Goal: Check status: Check status

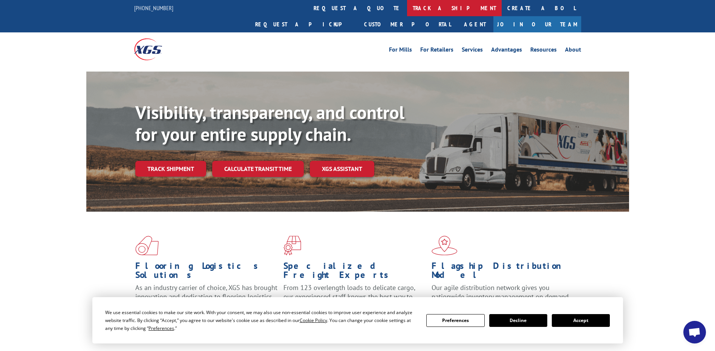
click at [407, 7] on link "track a shipment" at bounding box center [454, 8] width 95 height 16
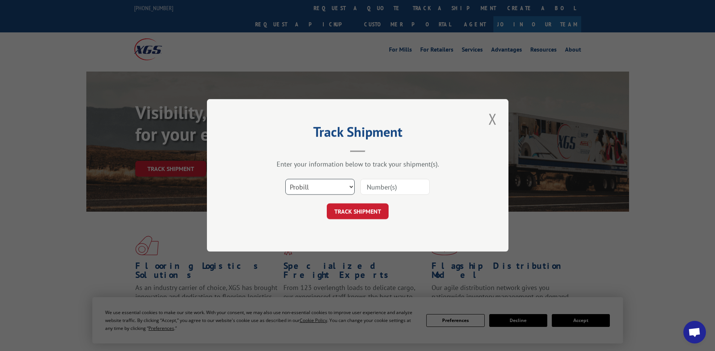
drag, startPoint x: 348, startPoint y: 187, endPoint x: 342, endPoint y: 192, distance: 7.5
click at [348, 187] on select "Select category... Probill BOL PO" at bounding box center [319, 188] width 69 height 16
select select "po"
click at [285, 180] on select "Select category... Probill BOL PO" at bounding box center [319, 188] width 69 height 16
click at [373, 186] on input at bounding box center [395, 188] width 69 height 16
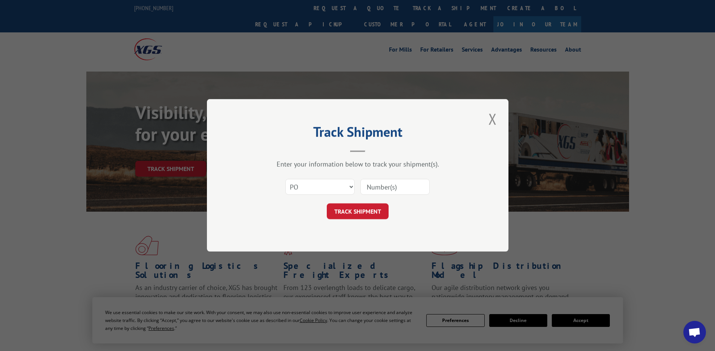
paste input "64537968"
type input "64537968"
click at [353, 209] on button "TRACK SHIPMENT" at bounding box center [358, 212] width 62 height 16
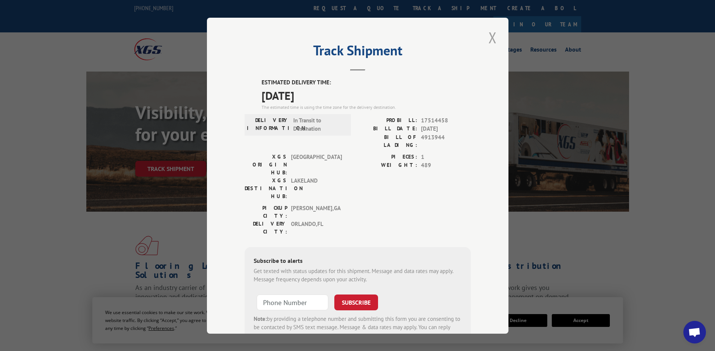
click at [489, 37] on button "Close modal" at bounding box center [492, 37] width 13 height 21
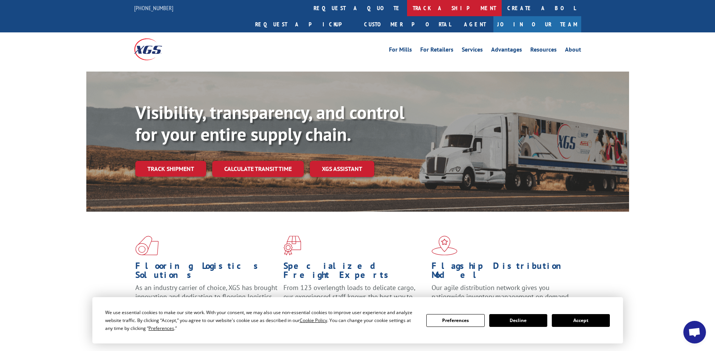
click at [407, 7] on link "track a shipment" at bounding box center [454, 8] width 95 height 16
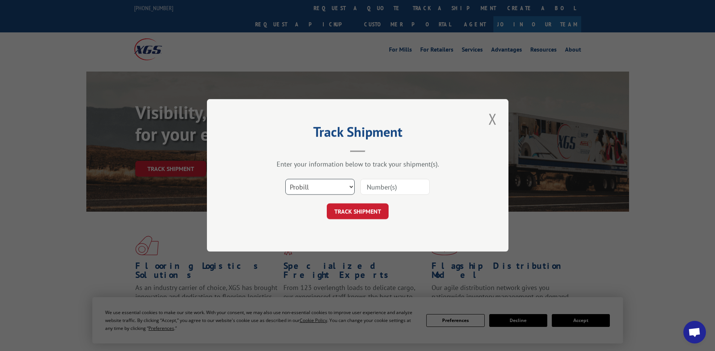
click at [347, 183] on select "Select category... Probill BOL PO" at bounding box center [319, 188] width 69 height 16
select select "po"
click at [285, 180] on select "Select category... Probill BOL PO" at bounding box center [319, 188] width 69 height 16
click at [378, 187] on input at bounding box center [395, 188] width 69 height 16
type input "33510262"
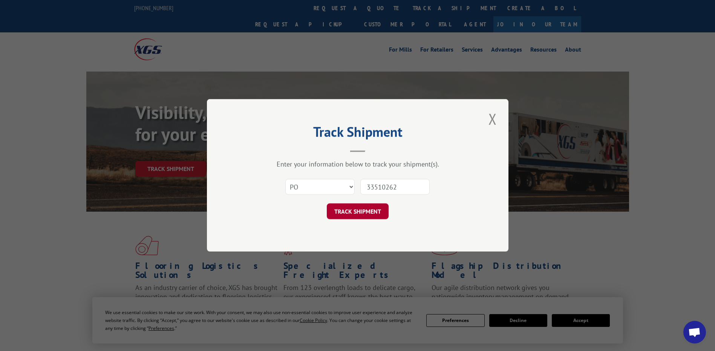
click at [361, 209] on button "TRACK SHIPMENT" at bounding box center [358, 212] width 62 height 16
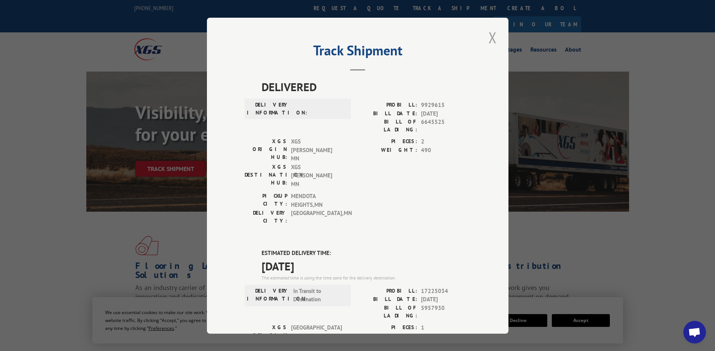
click at [489, 38] on button "Close modal" at bounding box center [492, 37] width 13 height 21
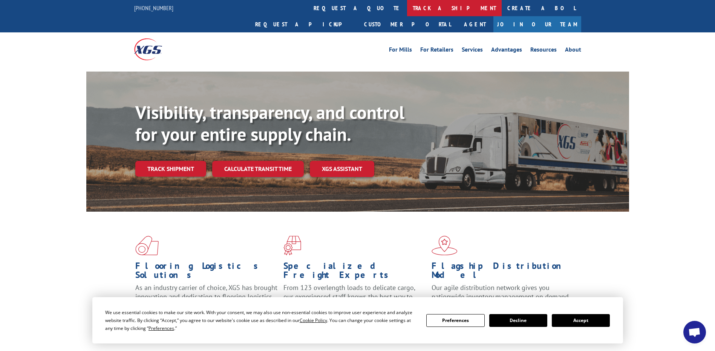
click at [407, 4] on link "track a shipment" at bounding box center [454, 8] width 95 height 16
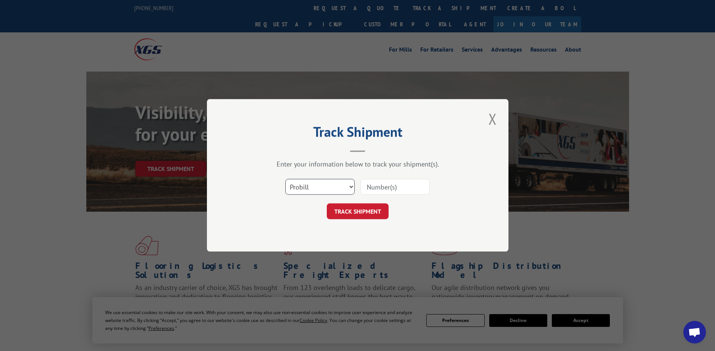
click at [327, 189] on select "Select category... Probill BOL PO" at bounding box center [319, 188] width 69 height 16
select select "po"
click at [285, 180] on select "Select category... Probill BOL PO" at bounding box center [319, 188] width 69 height 16
click at [390, 188] on input at bounding box center [395, 188] width 69 height 16
type input "75528818"
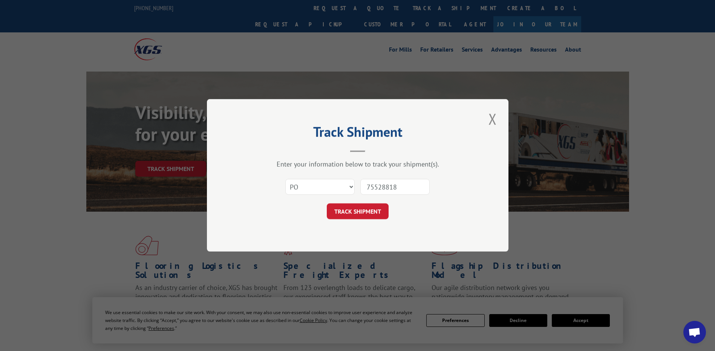
click button "TRACK SHIPMENT" at bounding box center [358, 212] width 62 height 16
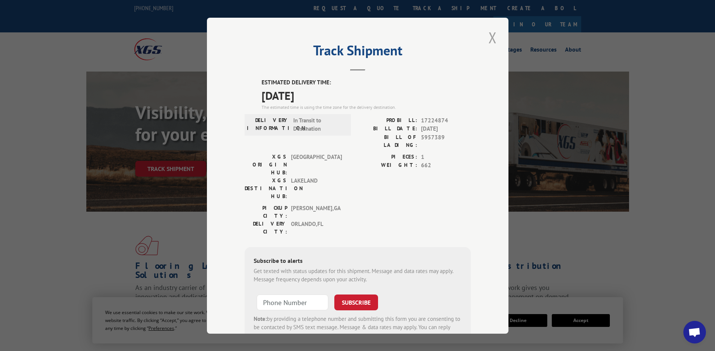
click at [488, 38] on button "Close modal" at bounding box center [492, 37] width 13 height 21
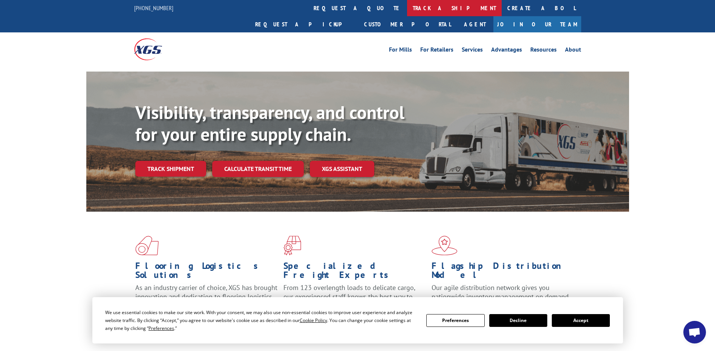
click at [407, 6] on link "track a shipment" at bounding box center [454, 8] width 95 height 16
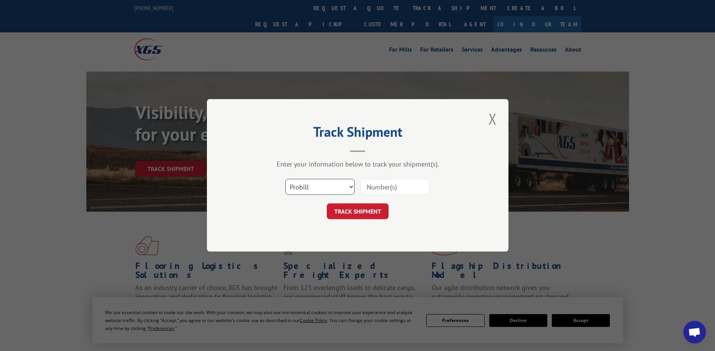
click at [339, 190] on select "Select category... Probill BOL PO" at bounding box center [319, 188] width 69 height 16
select select "po"
click at [285, 180] on select "Select category... Probill BOL PO" at bounding box center [319, 188] width 69 height 16
click at [408, 190] on input at bounding box center [395, 188] width 69 height 16
type input "75528818"
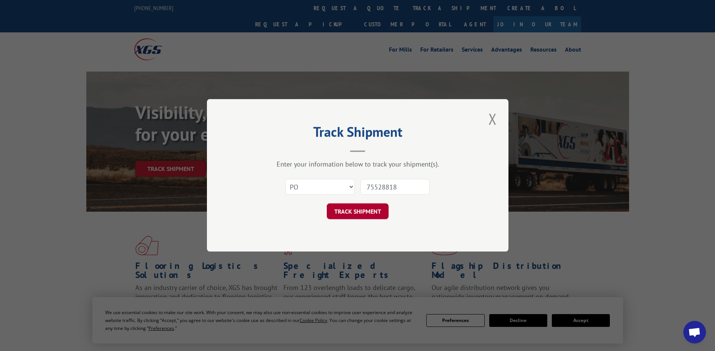
click at [370, 211] on button "TRACK SHIPMENT" at bounding box center [358, 212] width 62 height 16
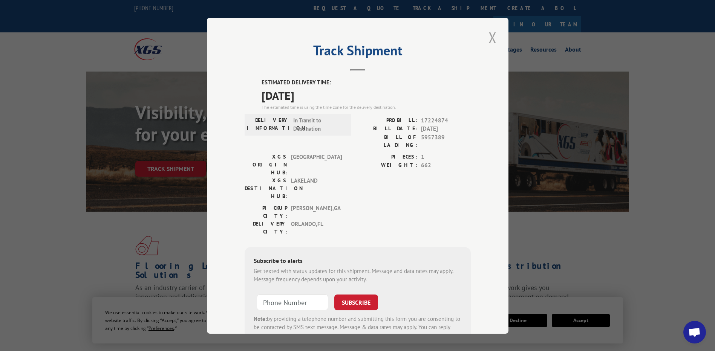
click at [489, 38] on button "Close modal" at bounding box center [492, 37] width 13 height 21
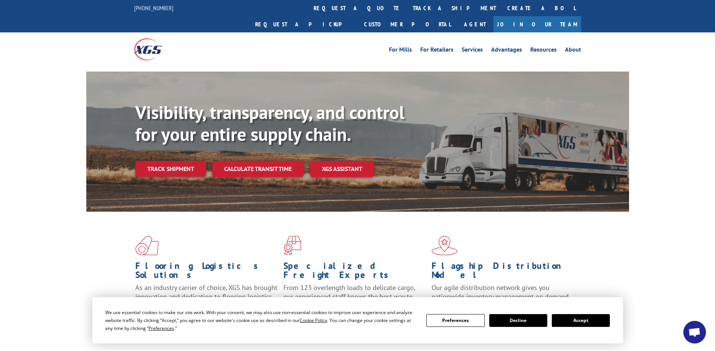
click at [577, 320] on button "Accept" at bounding box center [581, 321] width 58 height 13
